Goal: Communication & Community: Answer question/provide support

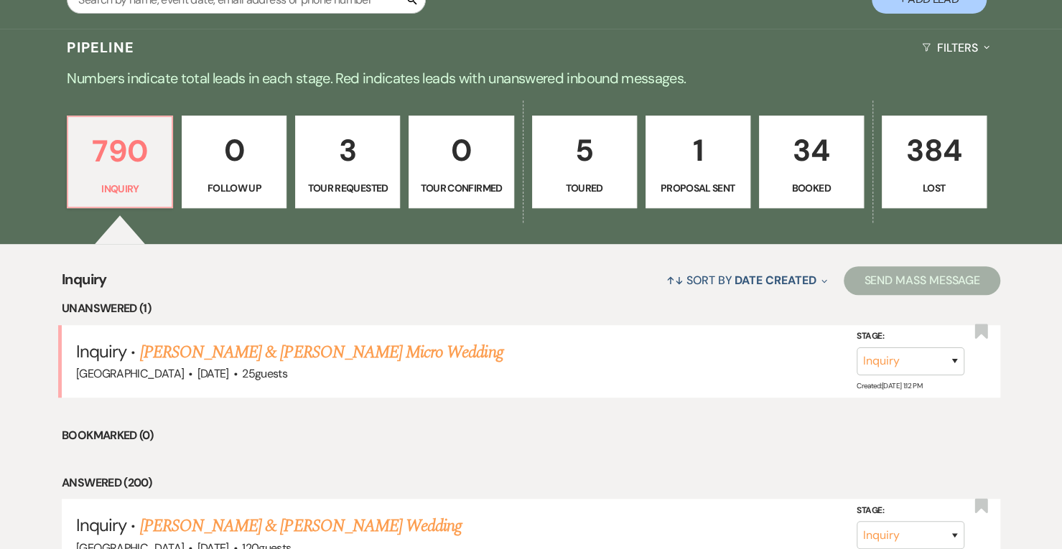
click at [327, 340] on link "[PERSON_NAME] & [PERSON_NAME] Micro Wedding" at bounding box center [321, 353] width 363 height 26
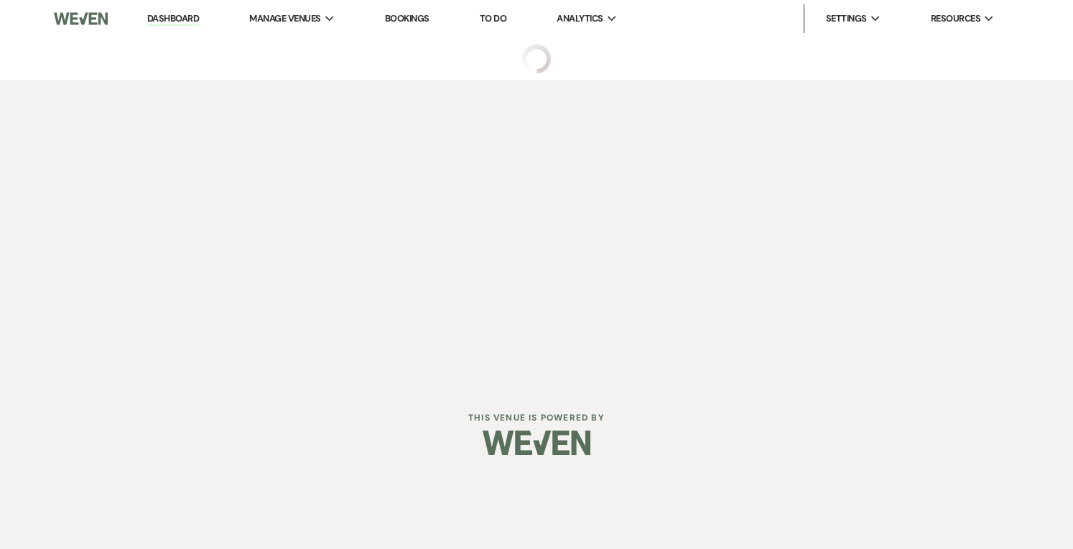
select select "7"
select select "16"
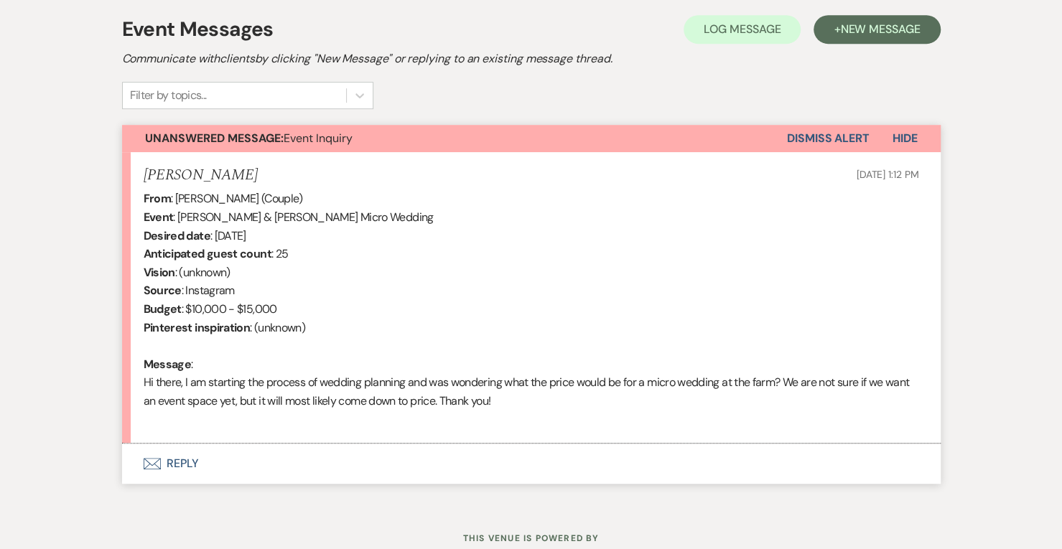
scroll to position [457, 0]
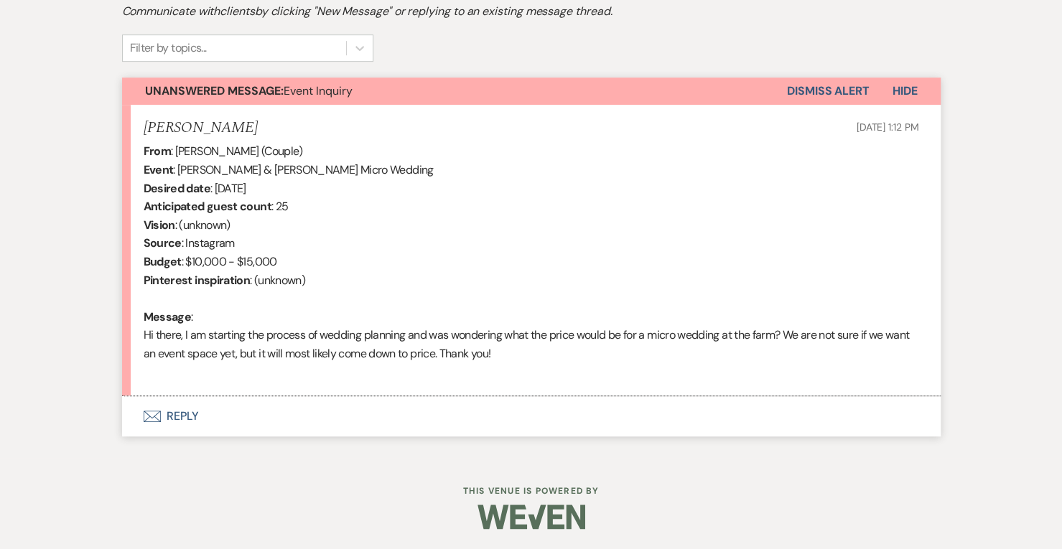
click at [221, 423] on button "Envelope Reply" at bounding box center [531, 416] width 819 height 40
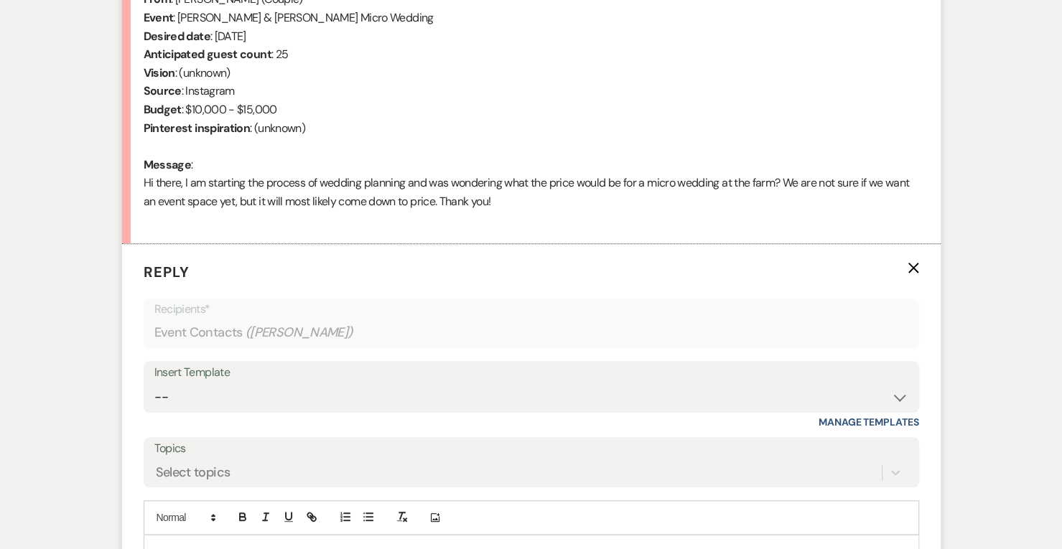
scroll to position [858, 0]
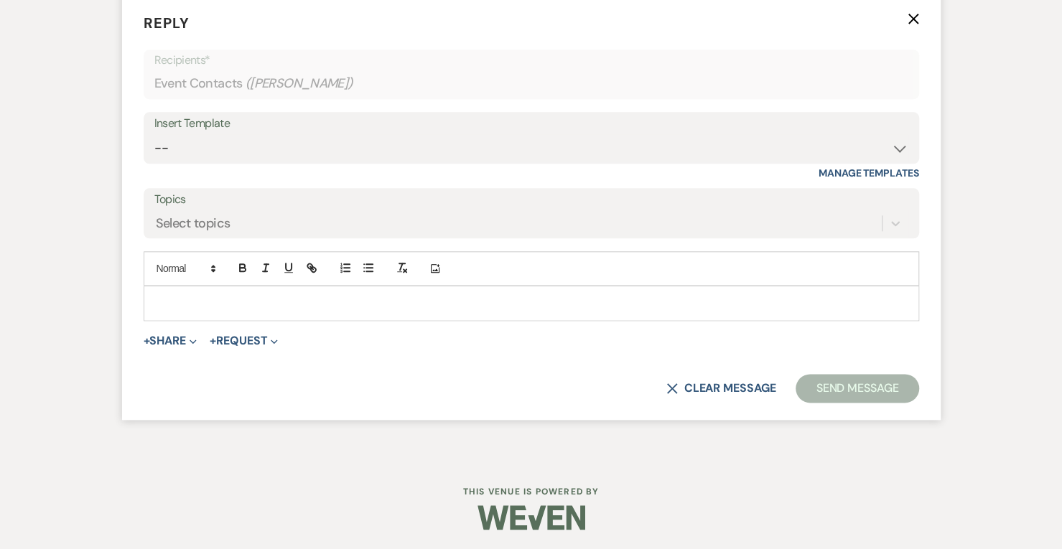
click at [194, 306] on p at bounding box center [531, 303] width 753 height 16
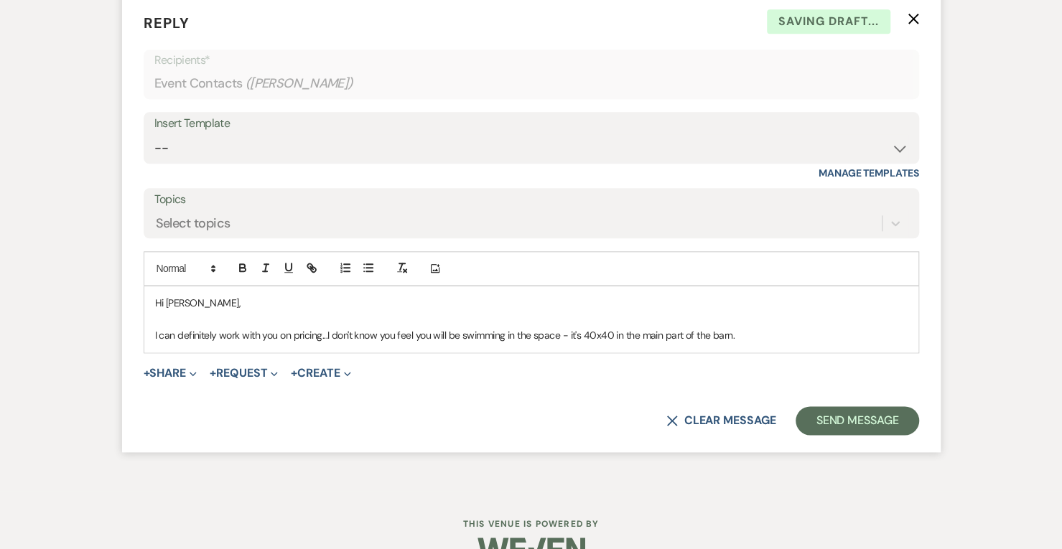
click at [647, 337] on p "I can definitely work with you on pricing...I don't know you feel you will be s…" at bounding box center [531, 335] width 753 height 16
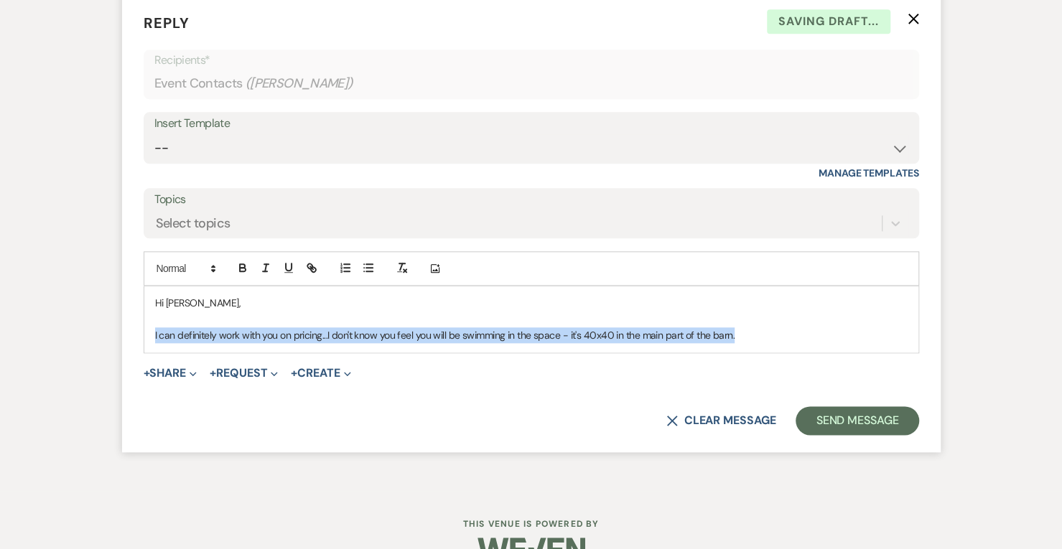
click at [647, 337] on p "I can definitely work with you on pricing...I don't know you feel you will be s…" at bounding box center [531, 335] width 753 height 16
copy p "I can definitely work with you on pricing...I don't know you feel you will be s…"
click at [667, 420] on icon "X" at bounding box center [671, 420] width 11 height 11
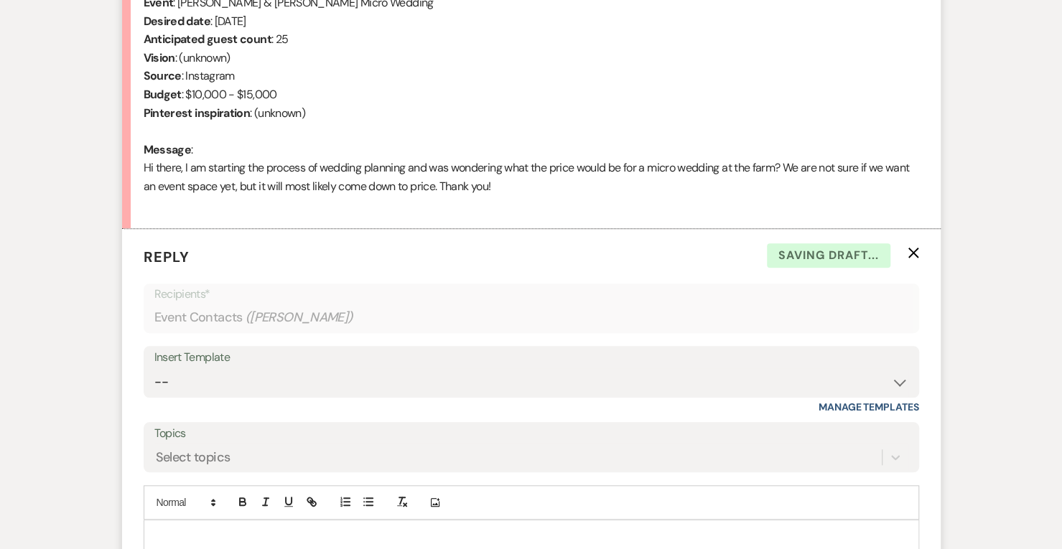
scroll to position [623, 0]
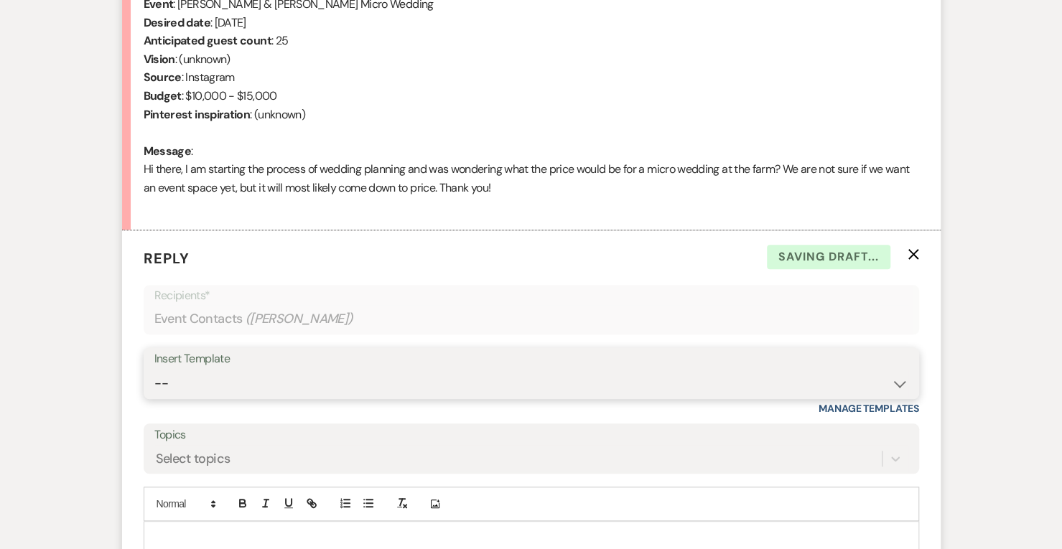
click at [872, 370] on select "-- Weven Planning Portal Introduction (Booked Events) Contract follow up after …" at bounding box center [531, 384] width 754 height 28
select select "790"
click at [154, 370] on select "-- Weven Planning Portal Introduction (Booked Events) Contract follow up after …" at bounding box center [531, 384] width 754 height 28
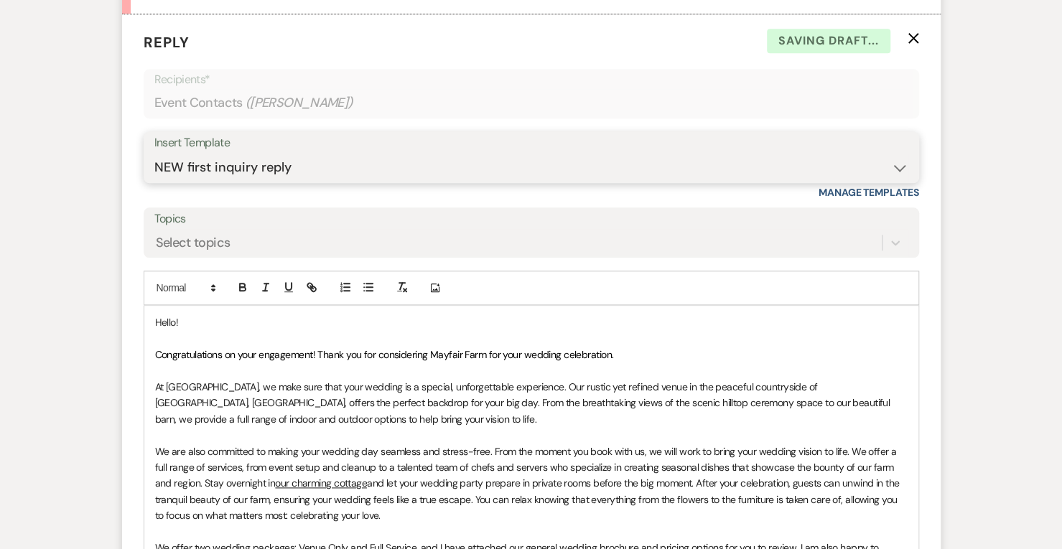
scroll to position [840, 0]
drag, startPoint x: 214, startPoint y: 324, endPoint x: 121, endPoint y: 300, distance: 95.6
click at [122, 300] on form "Reply X Saving draft... Recipients* Event Contacts ( [PERSON_NAME] ) Insert Tem…" at bounding box center [531, 426] width 819 height 824
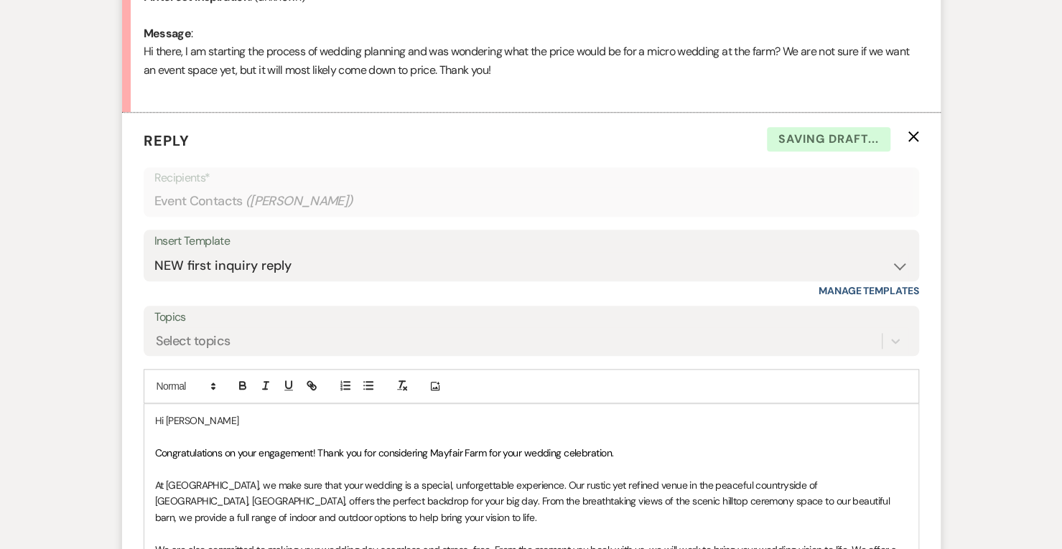
scroll to position [747, 0]
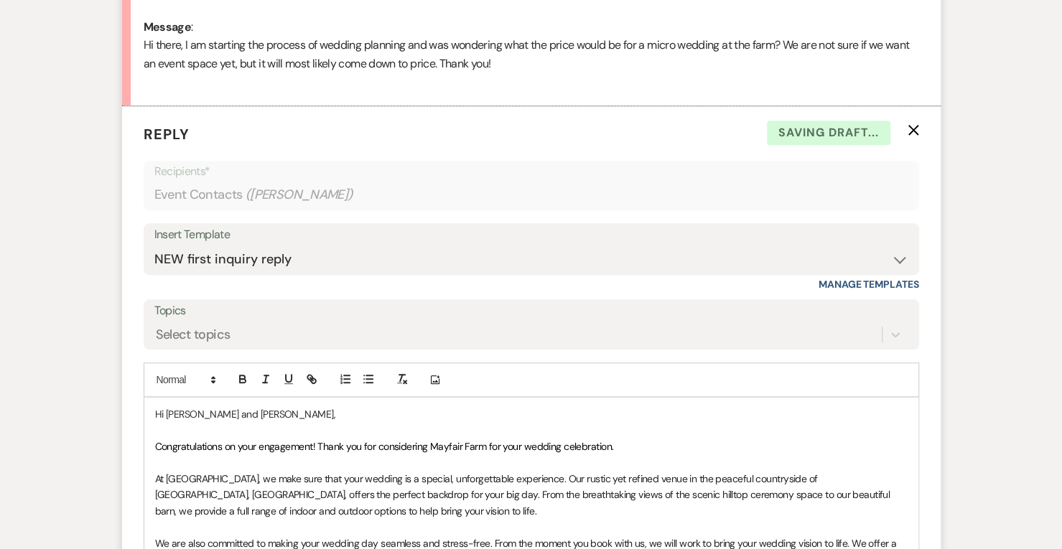
click at [643, 444] on p "Congratulations on your engagement! Thank you for considering Mayfair Farm for …" at bounding box center [531, 447] width 753 height 16
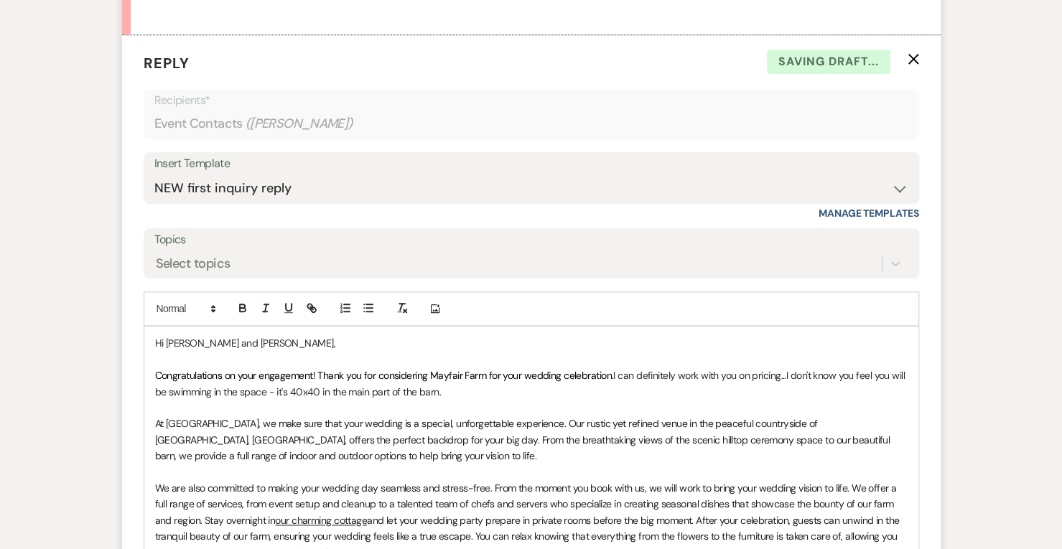
scroll to position [819, 0]
click at [788, 375] on p "Congratulations on your engagement! Thank you for considering Mayfair Farm for …" at bounding box center [531, 383] width 753 height 32
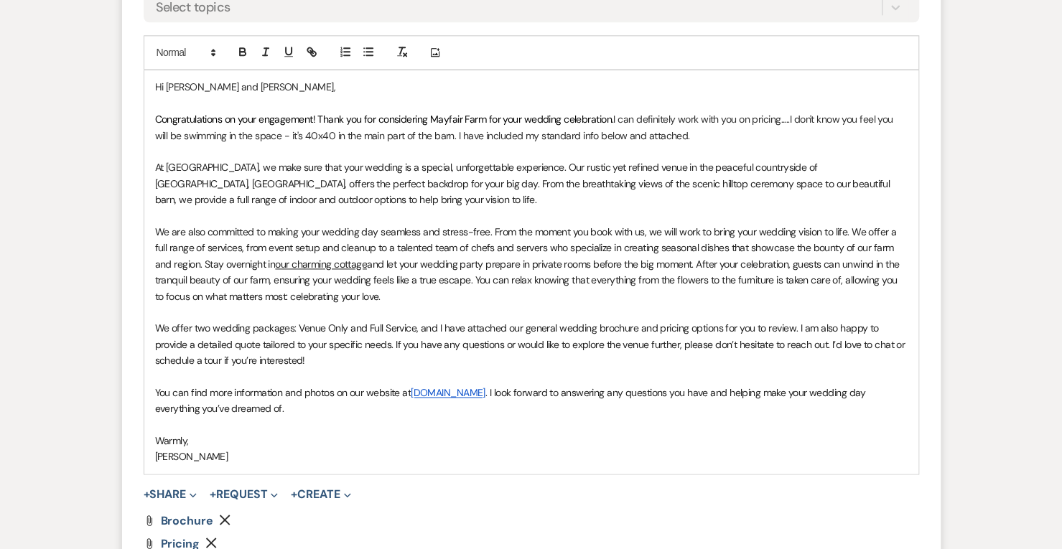
scroll to position [1274, 0]
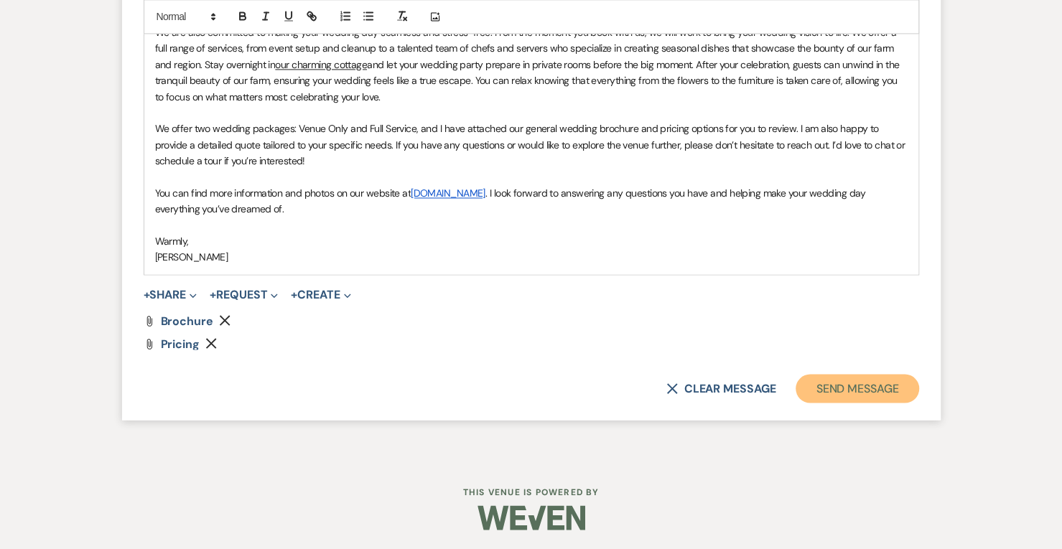
click at [867, 394] on button "Send Message" at bounding box center [857, 388] width 123 height 29
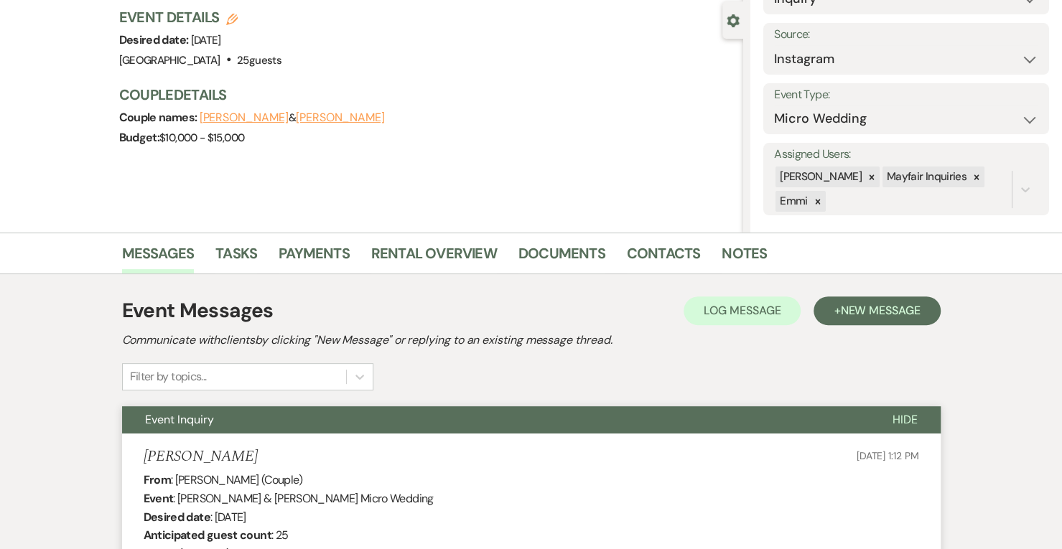
scroll to position [0, 0]
